Goal: Task Accomplishment & Management: Complete application form

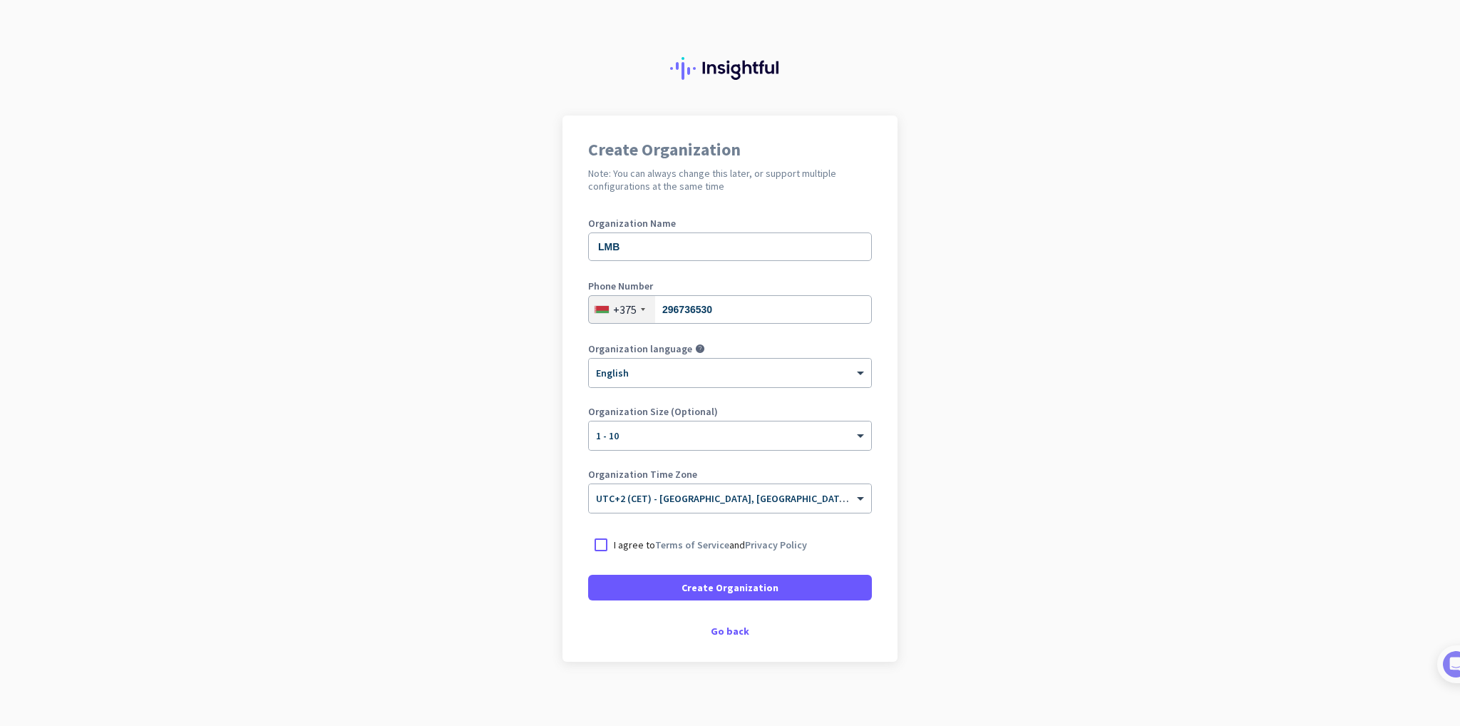
click at [633, 540] on p "I agree to Terms of Service and Privacy Policy" at bounding box center [710, 545] width 193 height 14
click at [0, 0] on input "I agree to Terms of Service and Privacy Policy" at bounding box center [0, 0] width 0 height 0
click at [672, 595] on span at bounding box center [730, 587] width 284 height 34
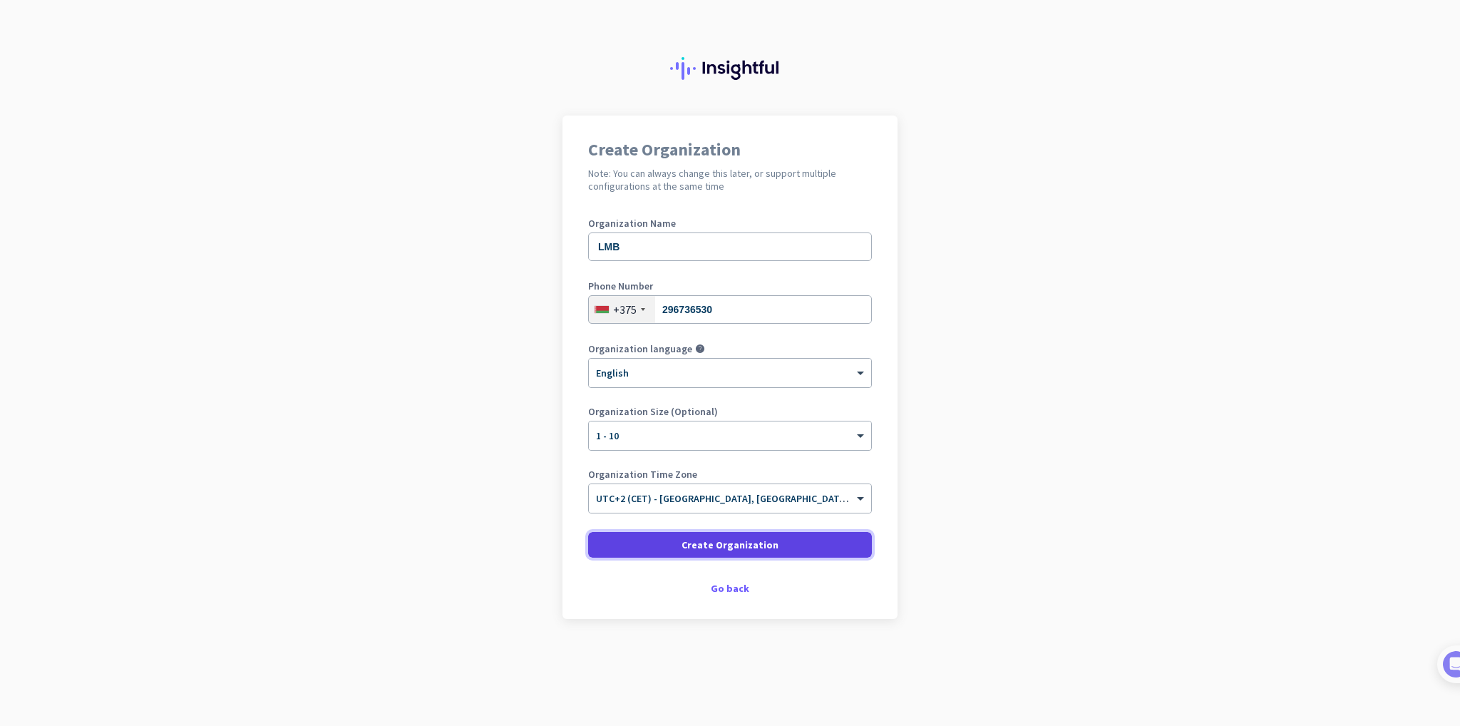
click at [706, 554] on span at bounding box center [730, 545] width 284 height 34
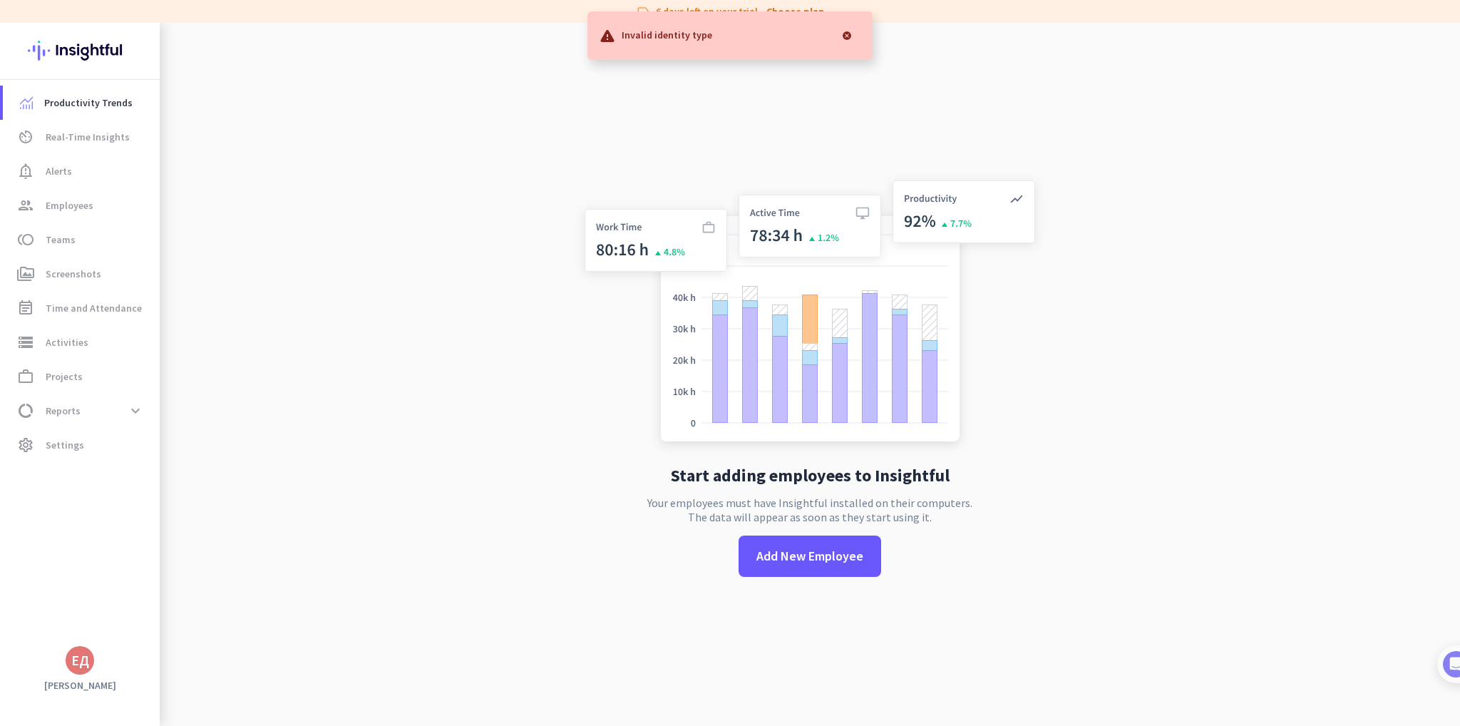
click at [707, 46] on div "Invalid identity type" at bounding box center [729, 35] width 285 height 48
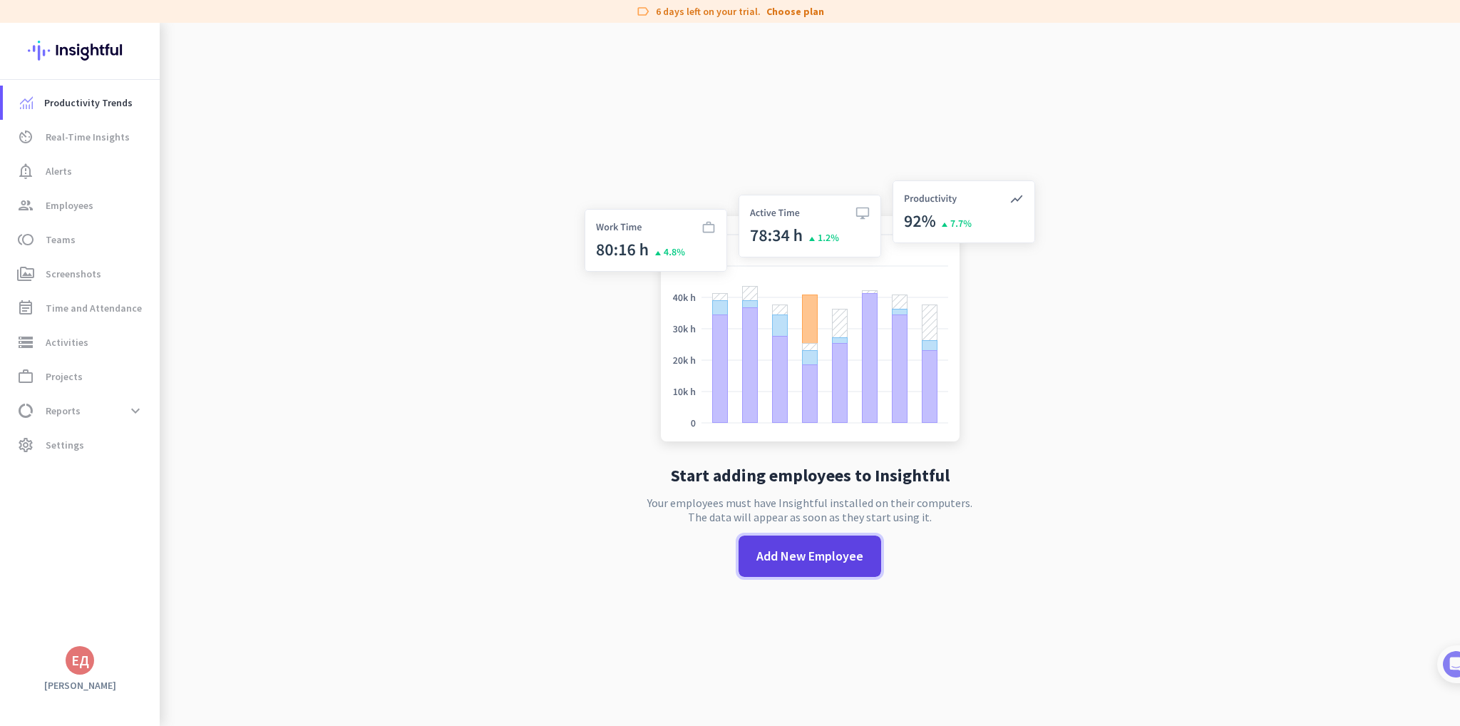
click at [780, 559] on span "Add New Employee" at bounding box center [809, 556] width 107 height 19
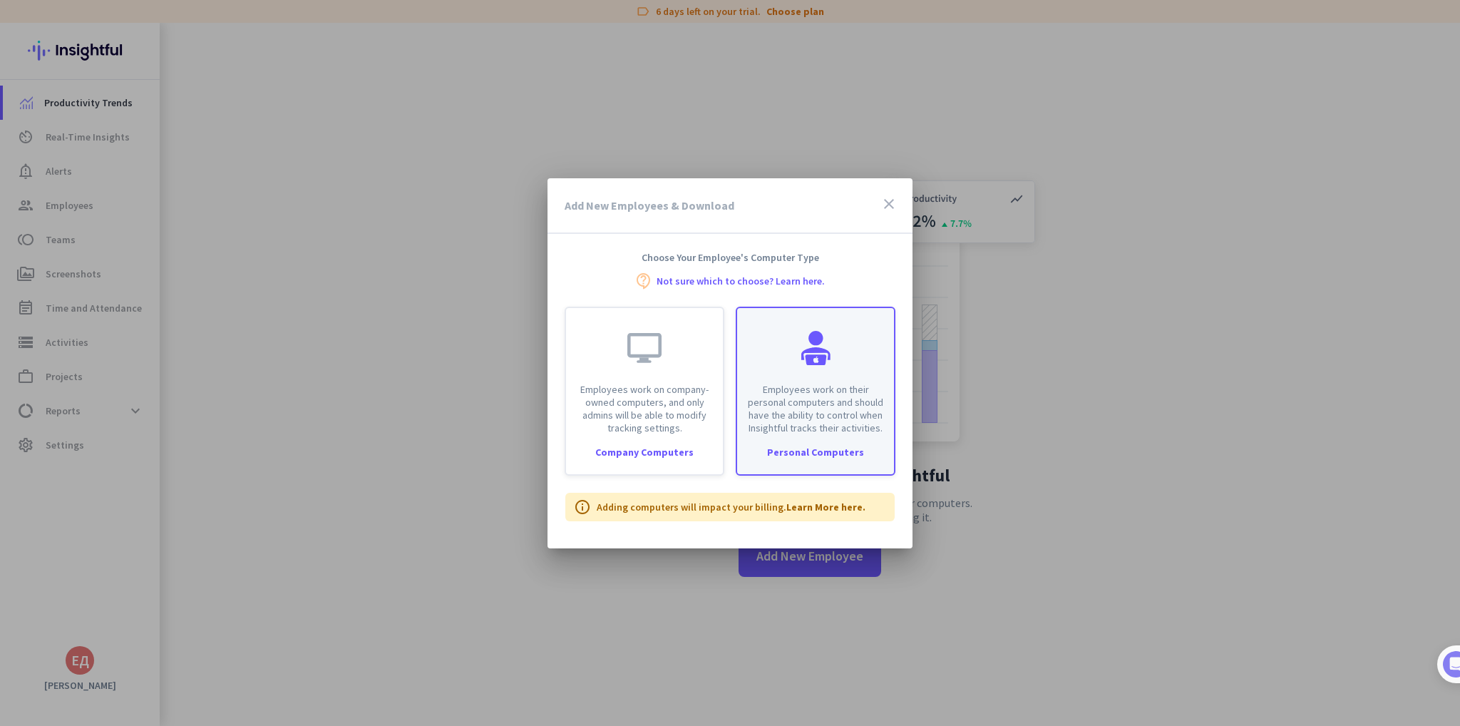
click at [803, 391] on p "Employees work on their personal computers and should have the ability to contr…" at bounding box center [816, 408] width 140 height 51
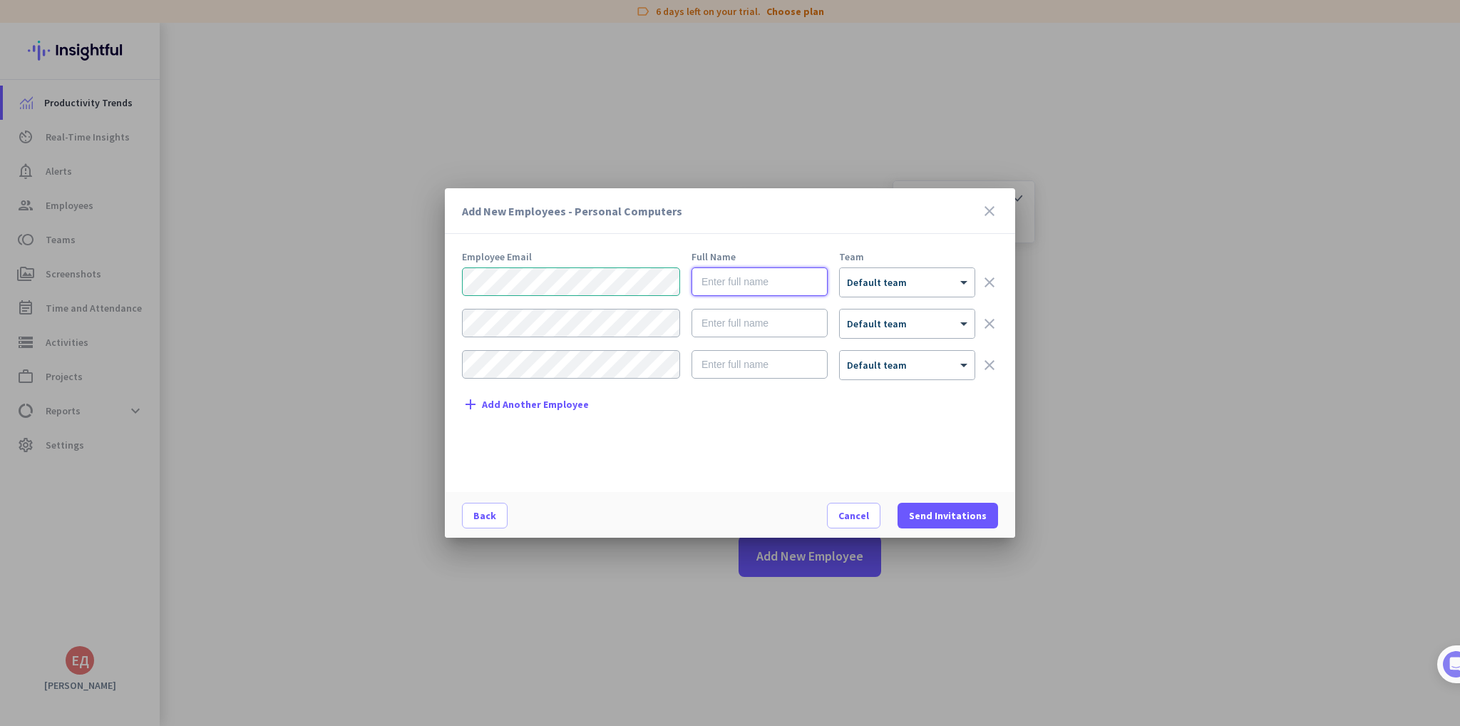
click at [733, 289] on input "text" at bounding box center [760, 281] width 136 height 29
type input "[PERSON_NAME]"
click at [800, 329] on input "text" at bounding box center [760, 323] width 136 height 29
click at [692, 334] on input "text" at bounding box center [760, 323] width 136 height 29
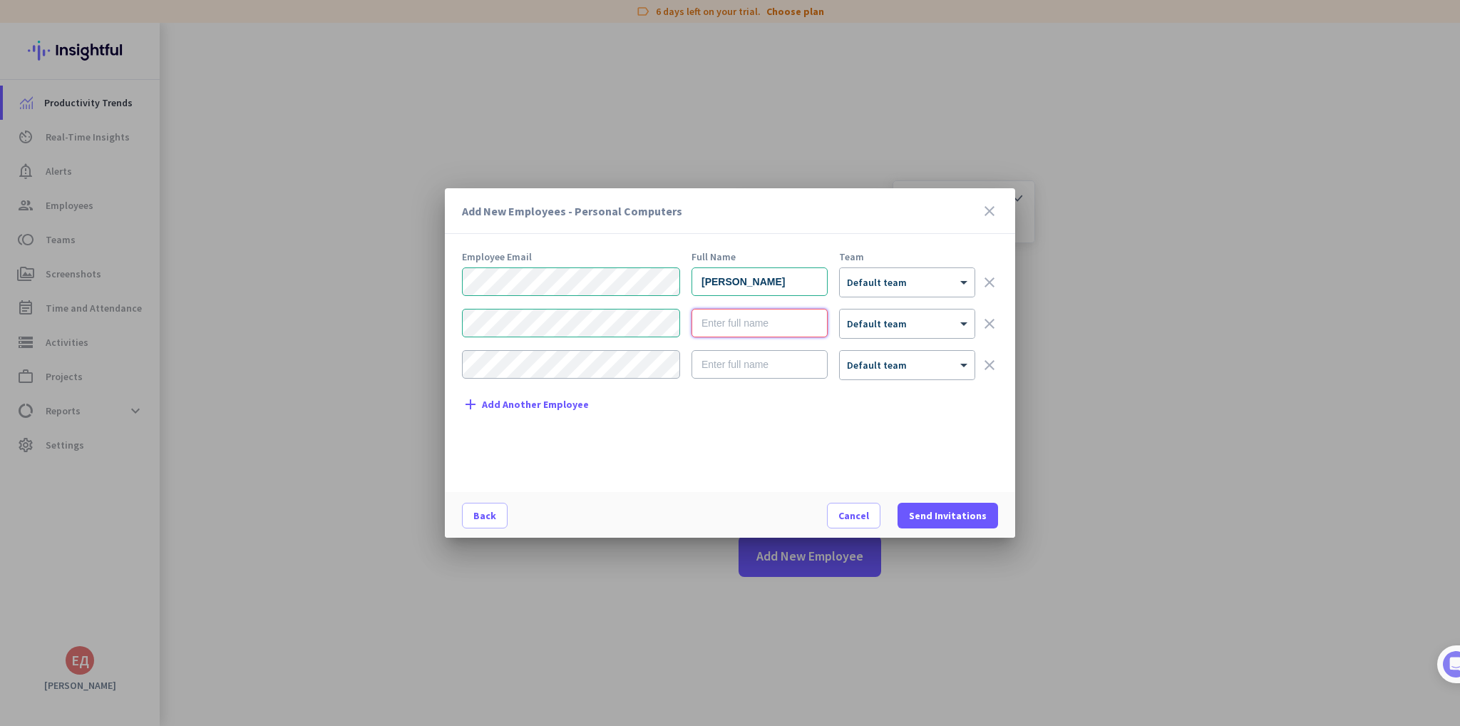
paste input "[PERSON_NAME]"
click at [765, 333] on input "[PERSON_NAME]" at bounding box center [760, 323] width 136 height 29
paste input "Taras"
type input "[PERSON_NAME]"
click at [729, 455] on div "Employee Email Full Name Team [PERSON_NAME] × Default team clear [PERSON_NAME] …" at bounding box center [736, 365] width 548 height 226
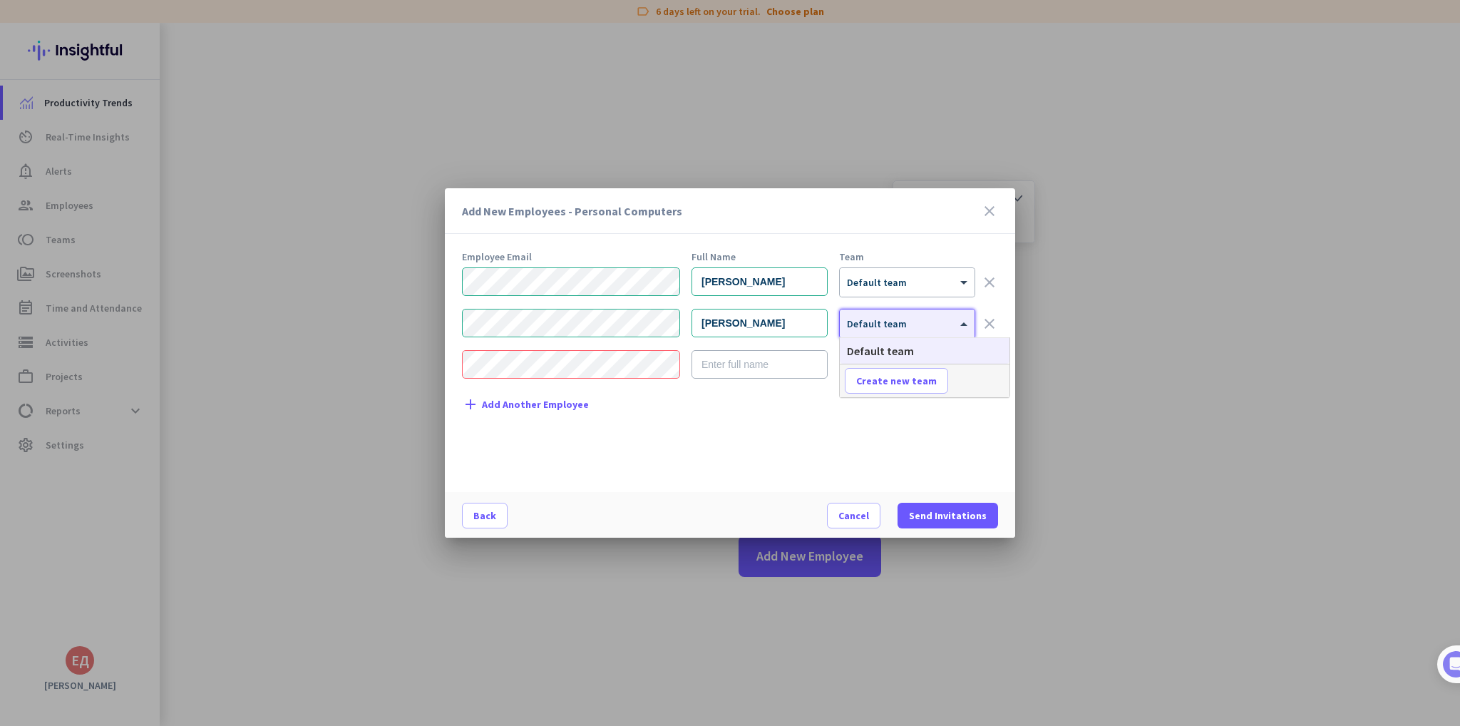
click at [873, 324] on div at bounding box center [907, 319] width 135 height 12
click at [870, 275] on div at bounding box center [907, 278] width 135 height 12
click at [828, 258] on div "Employee Email Full Name Team" at bounding box center [730, 257] width 536 height 10
click at [875, 286] on span "Default team" at bounding box center [877, 282] width 60 height 13
click at [812, 263] on div "Employee Email Full Name Team [PERSON_NAME] × Default team clear [PERSON_NAME] …" at bounding box center [736, 365] width 548 height 226
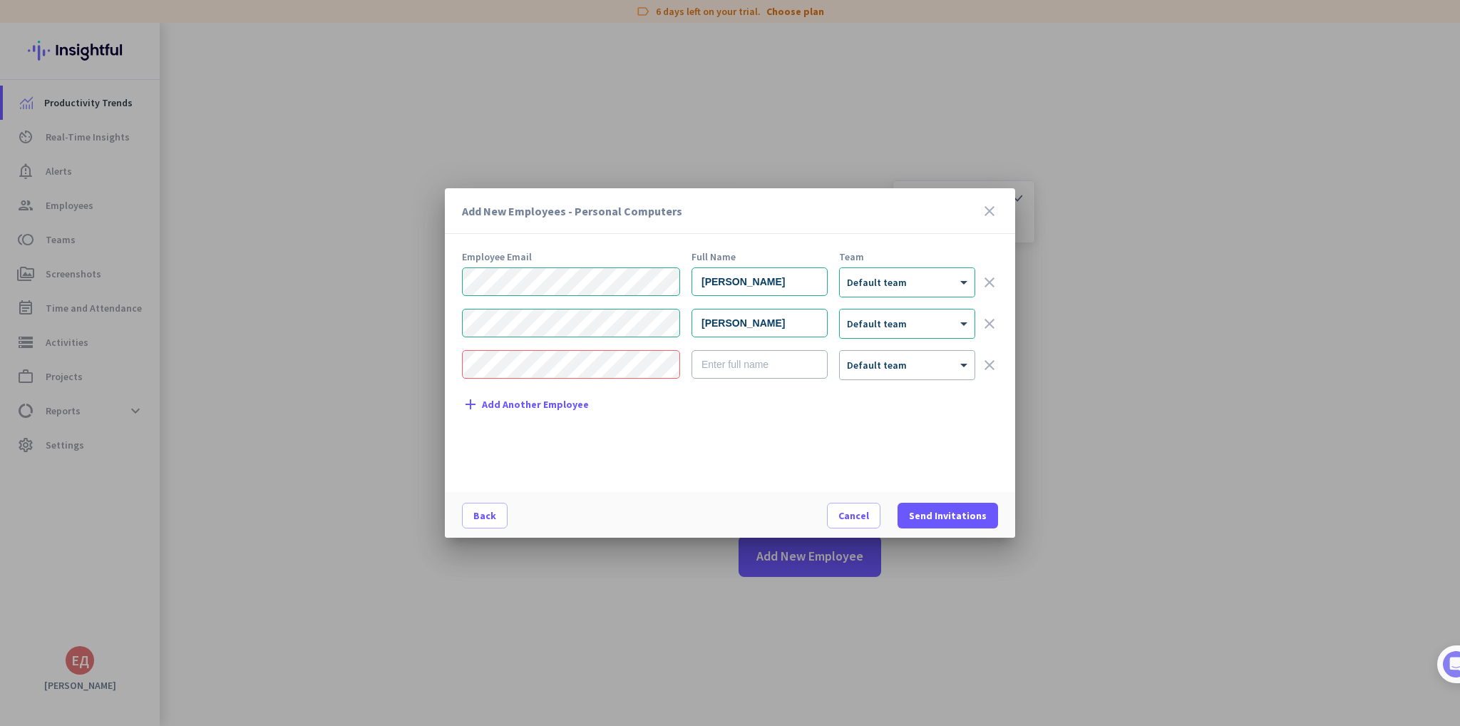
click at [817, 455] on div "Employee Email Full Name Team [PERSON_NAME] × Default team clear [PERSON_NAME] …" at bounding box center [736, 365] width 548 height 226
click at [756, 416] on div "Employee Email Full Name Team [PERSON_NAME] × Default team clear [PERSON_NAME] …" at bounding box center [736, 365] width 548 height 226
click at [793, 456] on div "Employee Email Full Name Team [PERSON_NAME] × Default team clear [PERSON_NAME] …" at bounding box center [736, 365] width 548 height 226
click at [978, 511] on span "Send Invitations" at bounding box center [948, 515] width 78 height 14
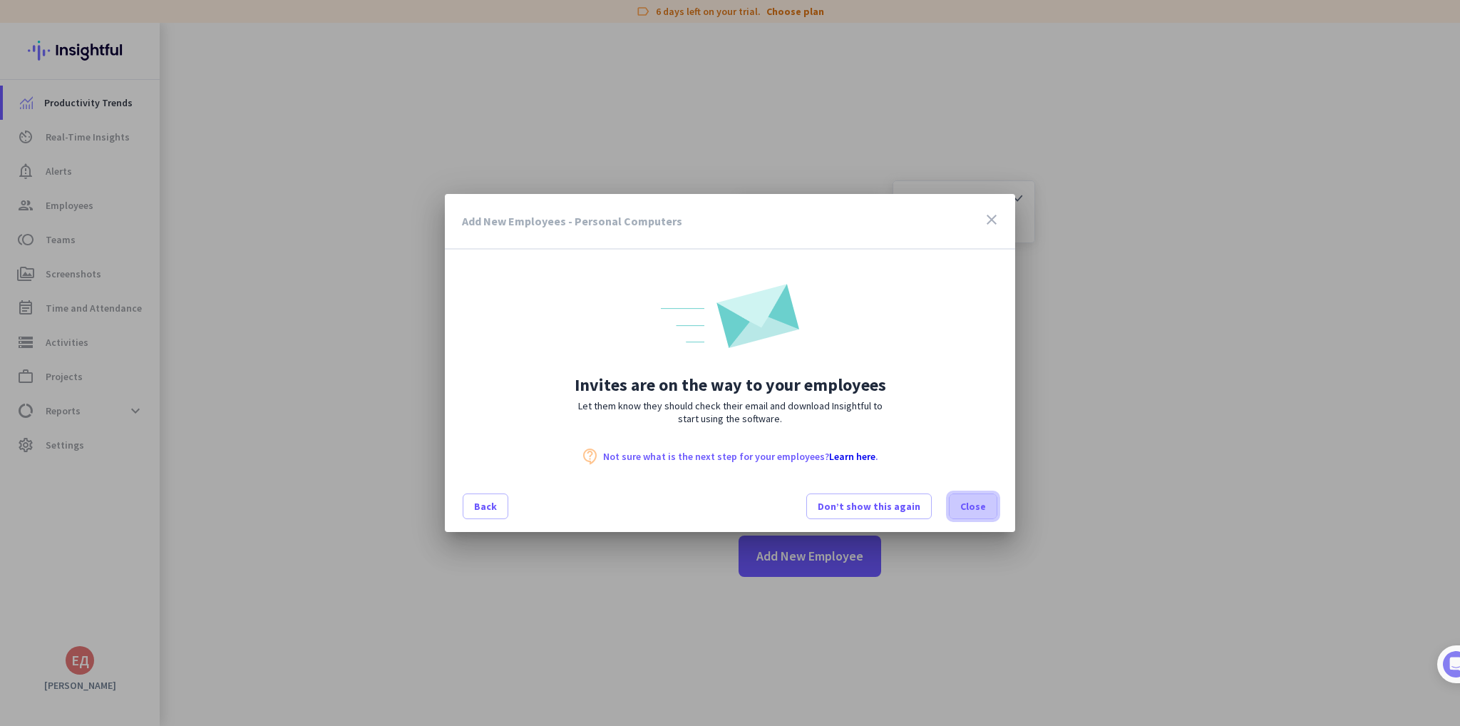
click at [979, 508] on span "Close" at bounding box center [973, 506] width 26 height 14
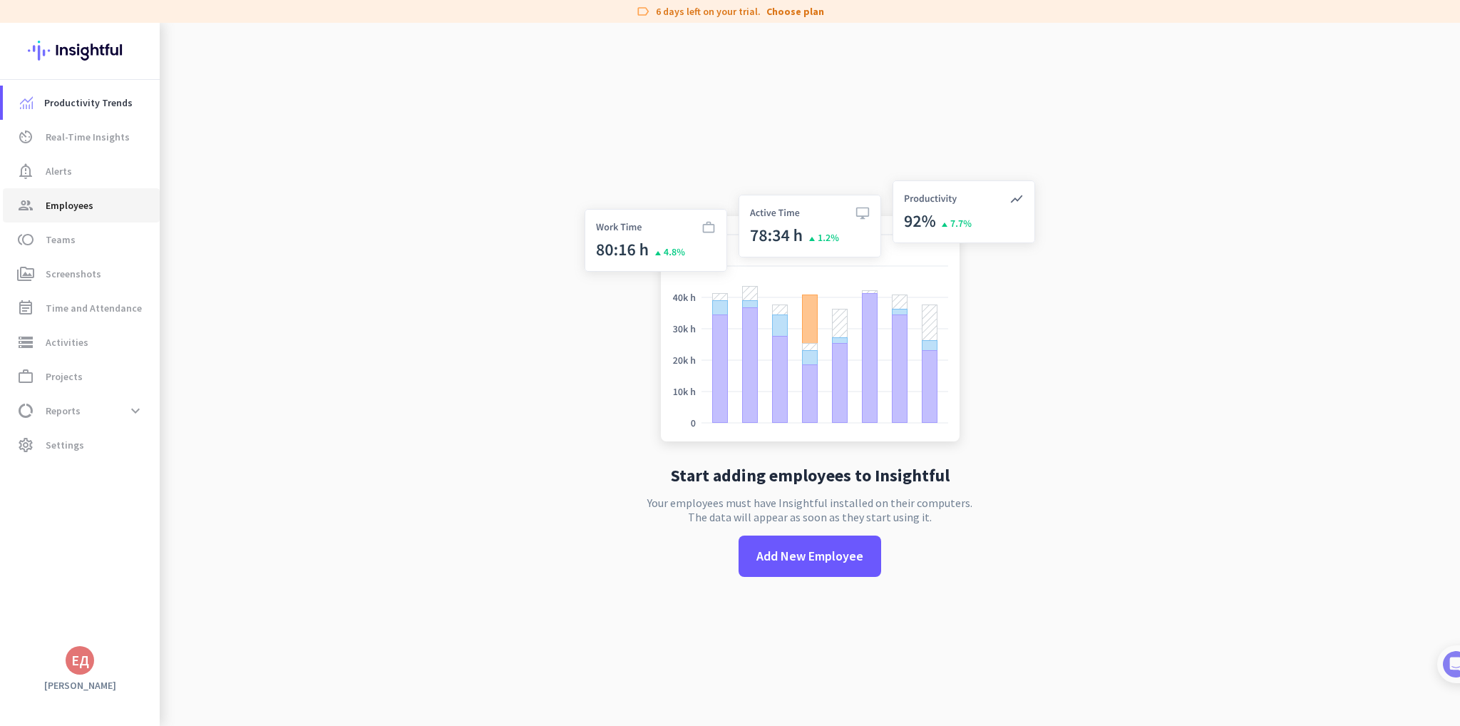
click at [101, 212] on span "group Employees" at bounding box center [81, 205] width 134 height 17
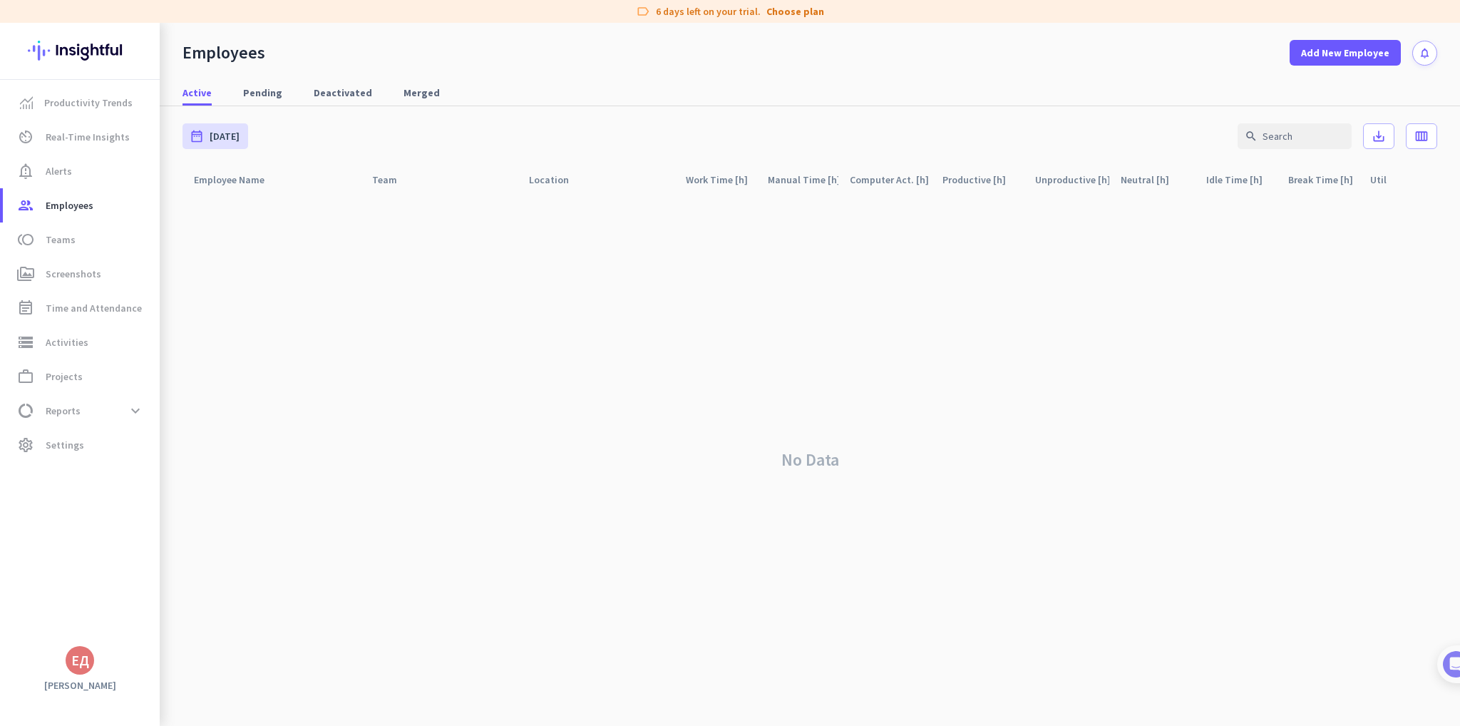
click at [423, 436] on div "No Data" at bounding box center [810, 459] width 1255 height 533
click at [308, 393] on div "No Data" at bounding box center [810, 459] width 1255 height 533
click at [525, 284] on div "No Data" at bounding box center [810, 459] width 1255 height 533
click at [597, 374] on div "No Data" at bounding box center [810, 459] width 1255 height 533
